Goal: Task Accomplishment & Management: Use online tool/utility

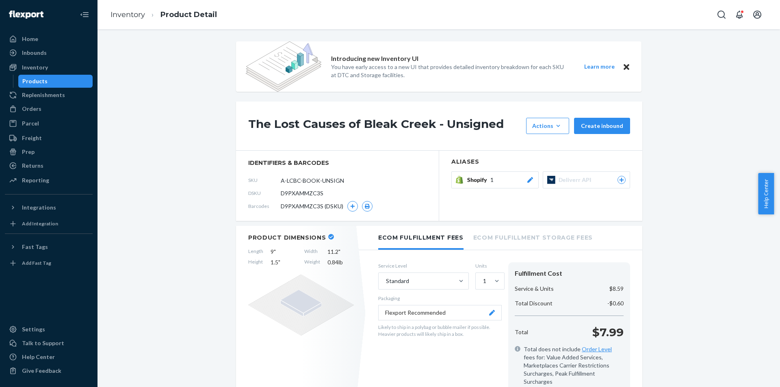
click at [47, 110] on div "Orders" at bounding box center [49, 108] width 86 height 11
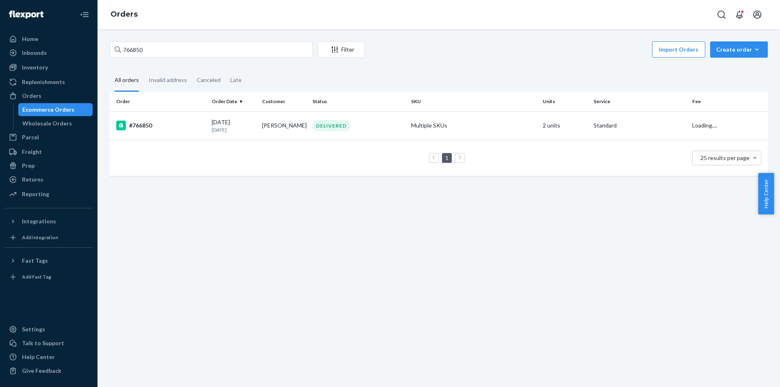
click at [206, 60] on div "766850 Filter Import Orders Create order Ecommerce order Removal order All orde…" at bounding box center [439, 112] width 670 height 143
click at [207, 50] on input "766850" at bounding box center [211, 49] width 203 height 16
click at [311, 69] on div "766850 Filter Import Orders Create order Ecommerce order Removal order All orde…" at bounding box center [439, 112] width 670 height 143
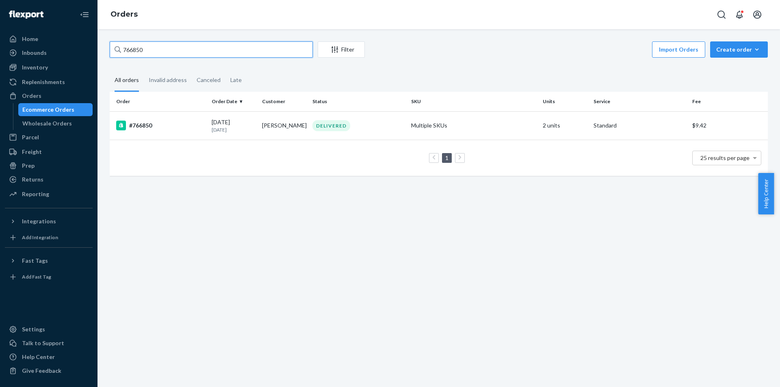
click at [162, 48] on input "766850" at bounding box center [211, 49] width 203 height 16
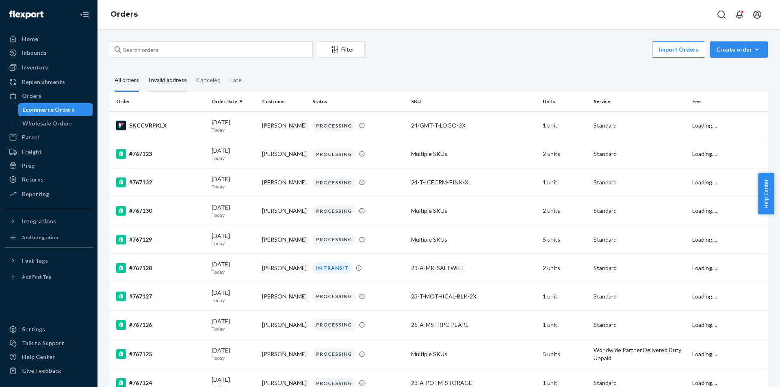
click at [167, 83] on div "Invalid address" at bounding box center [168, 80] width 38 height 22
click at [144, 69] on input "Invalid address" at bounding box center [144, 69] width 0 height 0
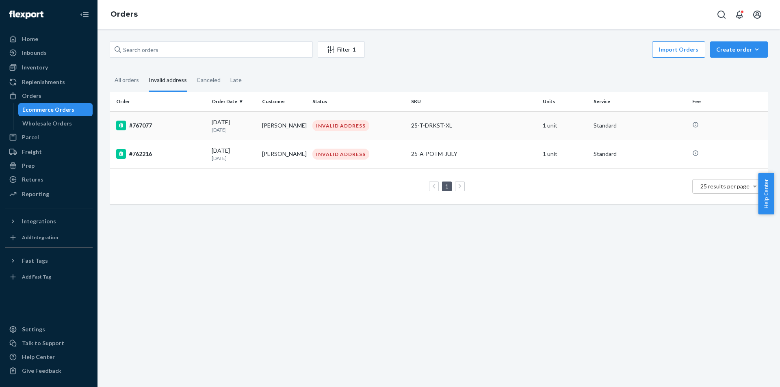
click at [408, 128] on td "25-T-DRKST-XL" at bounding box center [474, 125] width 132 height 28
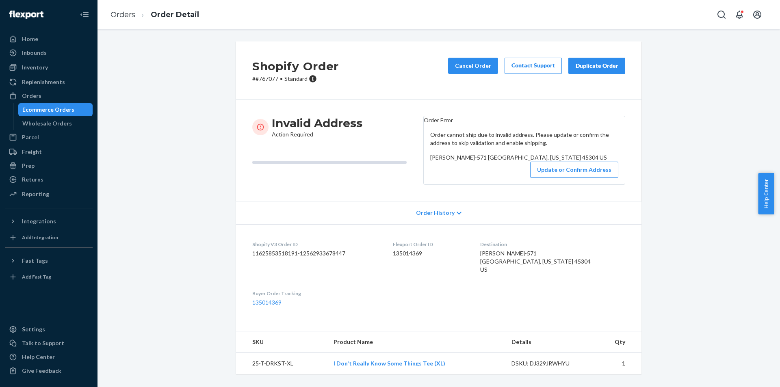
click at [267, 78] on p "# #767077 • Standard" at bounding box center [295, 79] width 86 height 8
copy p "767077"
drag, startPoint x: 134, startPoint y: 54, endPoint x: 135, endPoint y: 1, distance: 53.2
click at [134, 53] on div "Shopify Order # #767077 • Standard Cancel Order Contact Support Duplicate Order…" at bounding box center [439, 212] width 670 height 342
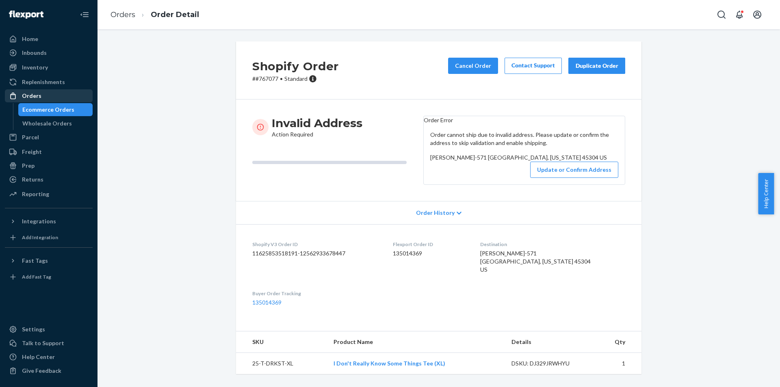
click at [73, 95] on div "Orders" at bounding box center [49, 95] width 86 height 11
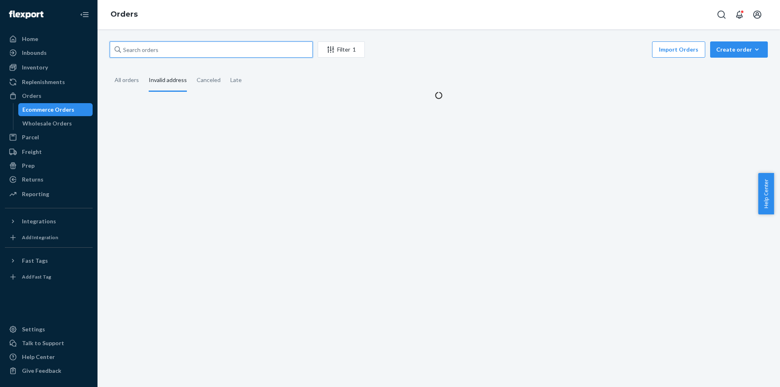
click at [170, 54] on input "text" at bounding box center [211, 49] width 203 height 16
paste input "728208"
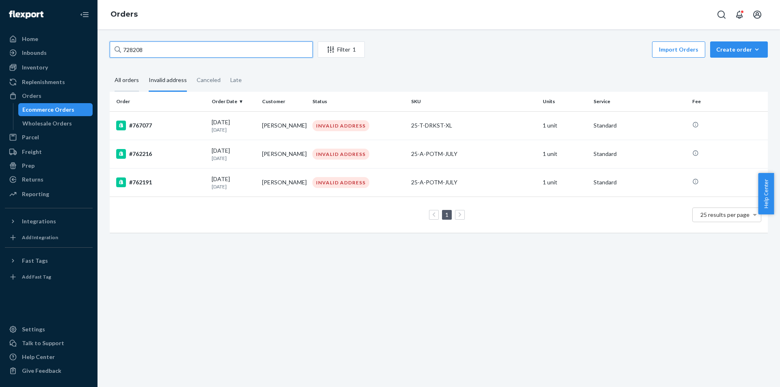
type input "728208"
click at [122, 81] on div "All orders" at bounding box center [127, 80] width 24 height 22
click at [110, 69] on input "All orders" at bounding box center [110, 69] width 0 height 0
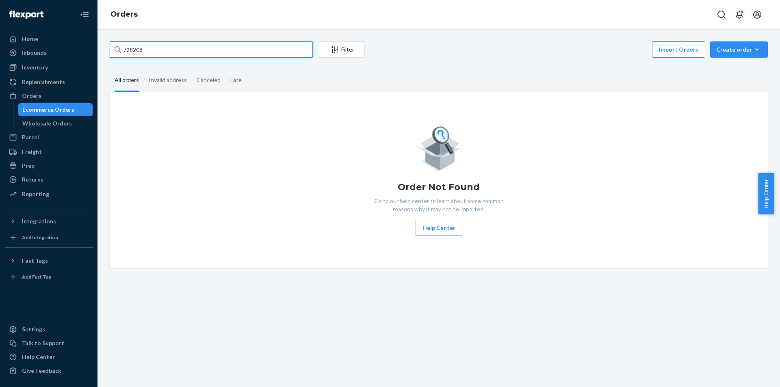
click at [232, 53] on input "728208" at bounding box center [211, 49] width 203 height 16
click at [177, 42] on input "728208" at bounding box center [211, 49] width 203 height 16
click at [169, 80] on div "Invalid address" at bounding box center [168, 80] width 38 height 22
click at [144, 69] on input "Invalid address" at bounding box center [144, 69] width 0 height 0
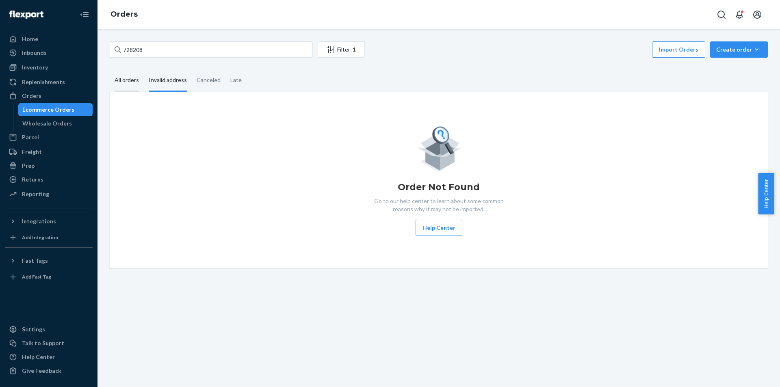
click at [127, 78] on div "All orders" at bounding box center [127, 80] width 24 height 22
click at [110, 69] on input "All orders" at bounding box center [110, 69] width 0 height 0
click at [158, 49] on input "728208" at bounding box center [211, 49] width 203 height 16
click at [184, 48] on input "728208" at bounding box center [211, 49] width 203 height 16
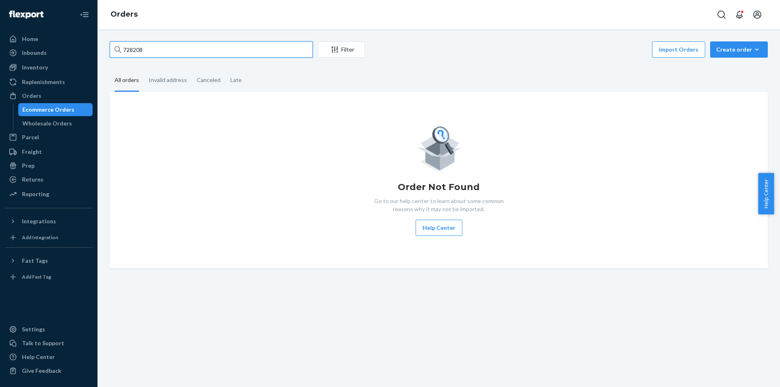
click at [184, 48] on input "728208" at bounding box center [211, 49] width 203 height 16
click at [176, 82] on div "Invalid address" at bounding box center [168, 80] width 38 height 22
click at [144, 69] on input "Invalid address" at bounding box center [144, 69] width 0 height 0
click at [133, 80] on div "All orders" at bounding box center [127, 80] width 24 height 22
click at [110, 69] on input "All orders" at bounding box center [110, 69] width 0 height 0
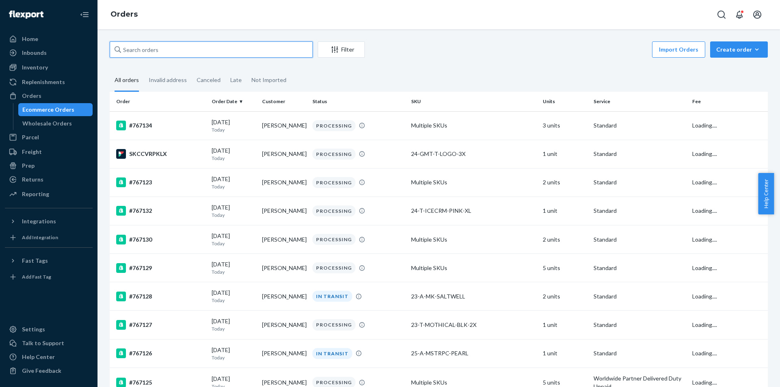
click at [197, 44] on input "text" at bounding box center [211, 49] width 203 height 16
paste input "728208"
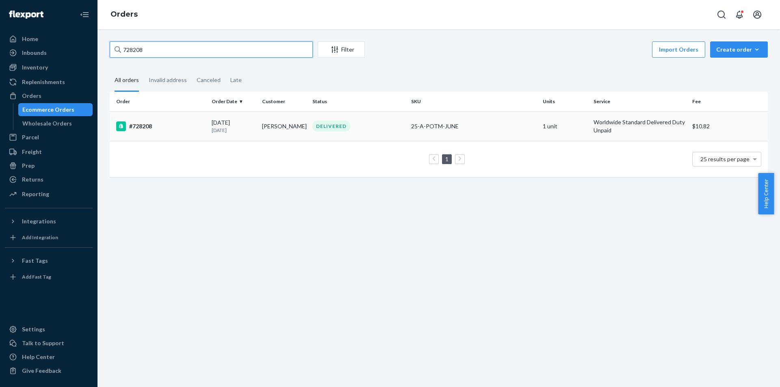
type input "728208"
click at [239, 132] on p "[DATE]" at bounding box center [234, 130] width 44 height 7
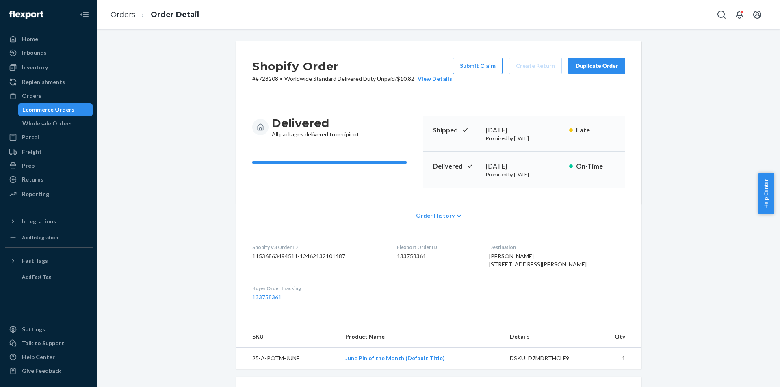
click at [593, 65] on div "Duplicate Order" at bounding box center [596, 66] width 43 height 8
